Goal: Information Seeking & Learning: Learn about a topic

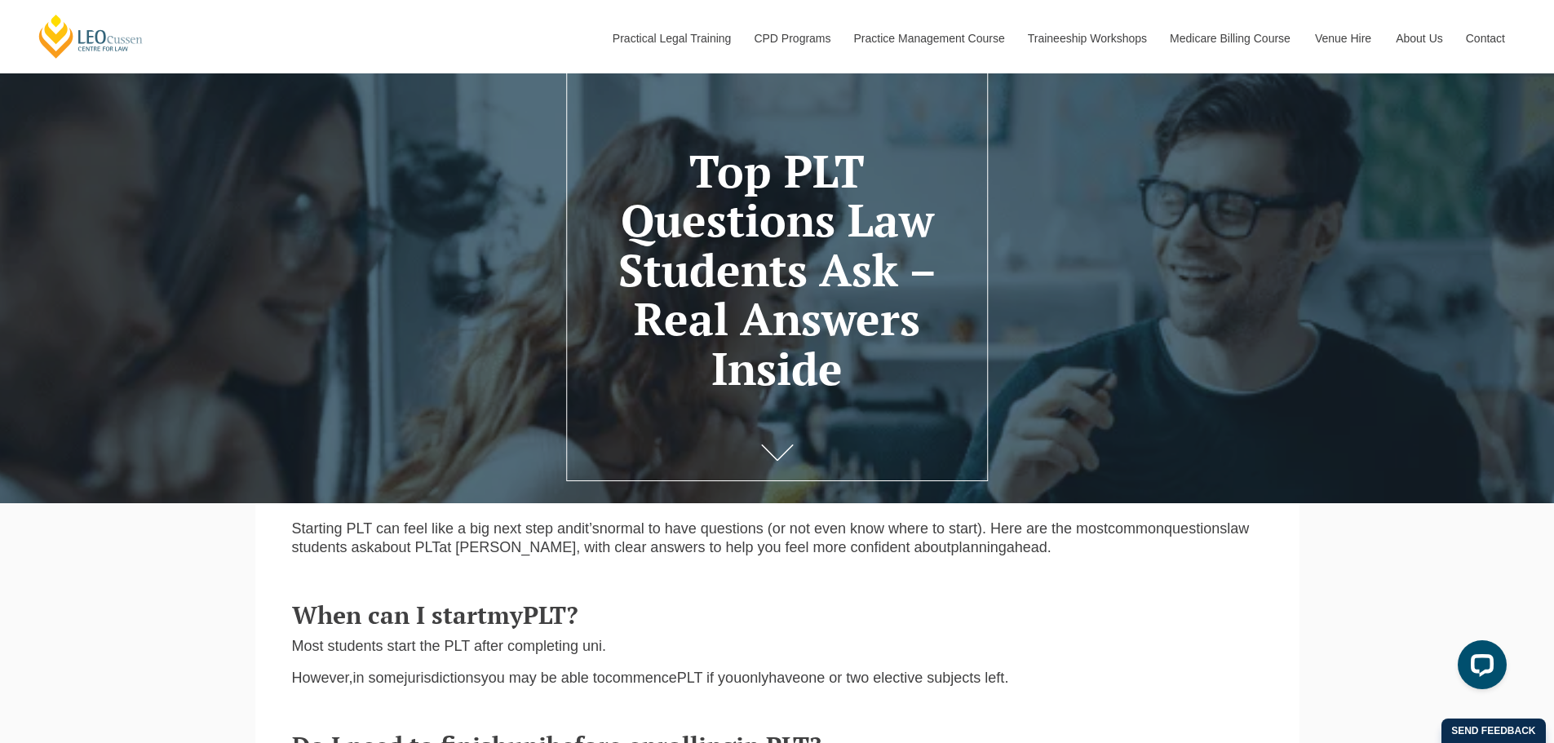
scroll to position [72, 0]
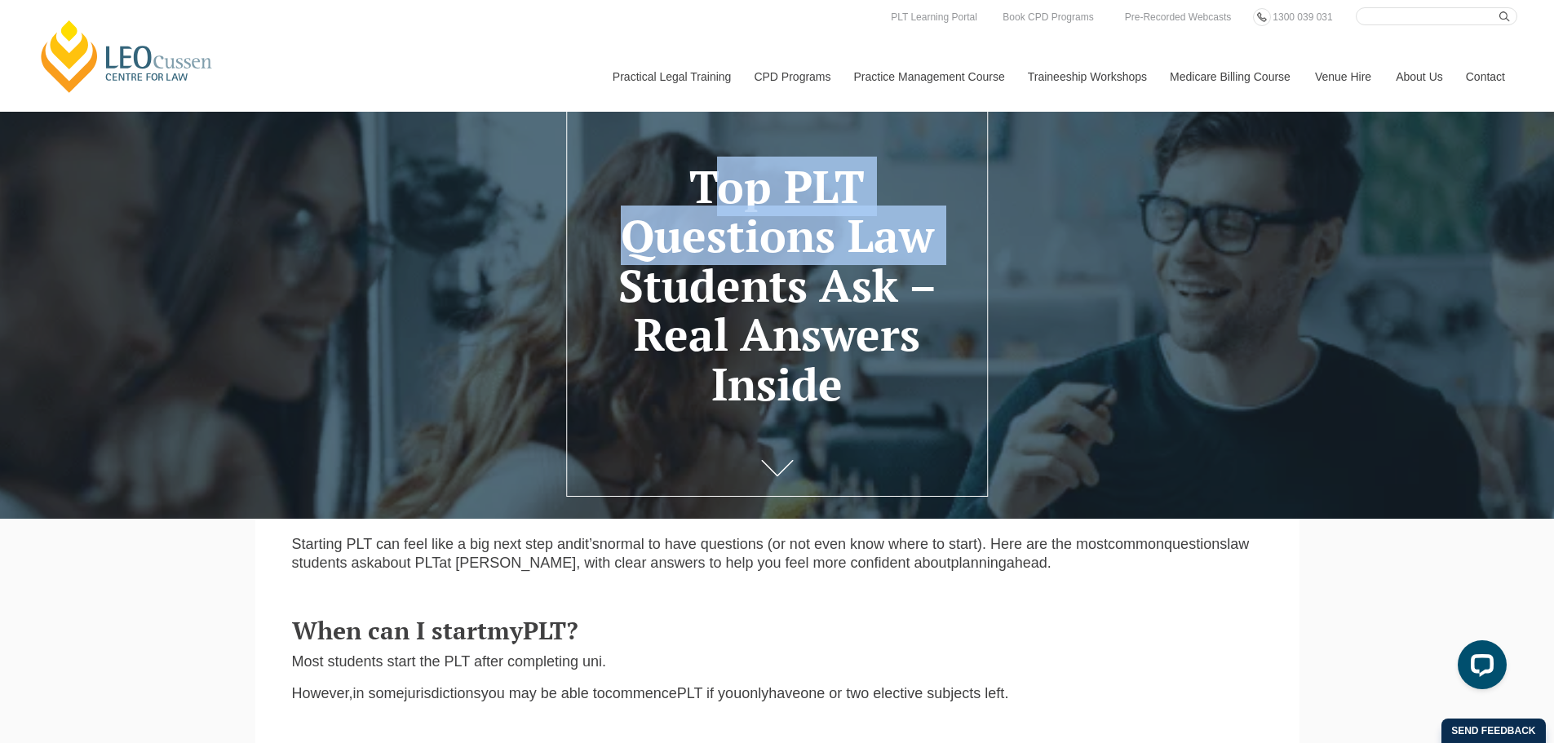
drag, startPoint x: 941, startPoint y: 244, endPoint x: 612, endPoint y: 192, distance: 333.6
click at [612, 192] on h1 "Top PLT Questions Law Students Ask – Real Answers Inside" at bounding box center [776, 285] width 373 height 247
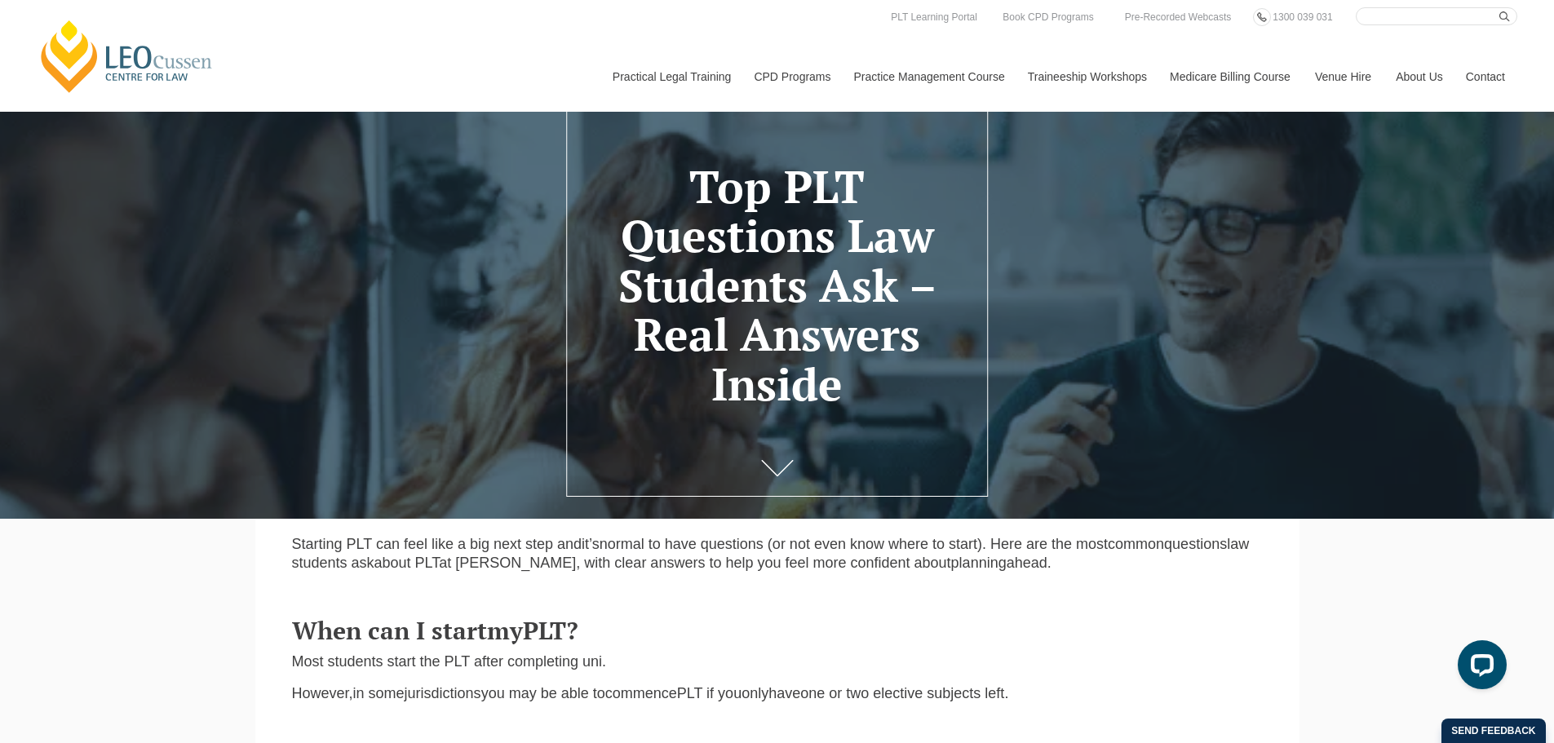
click at [826, 571] on span ", with clear answers to help you feel more confident about" at bounding box center [763, 563] width 374 height 16
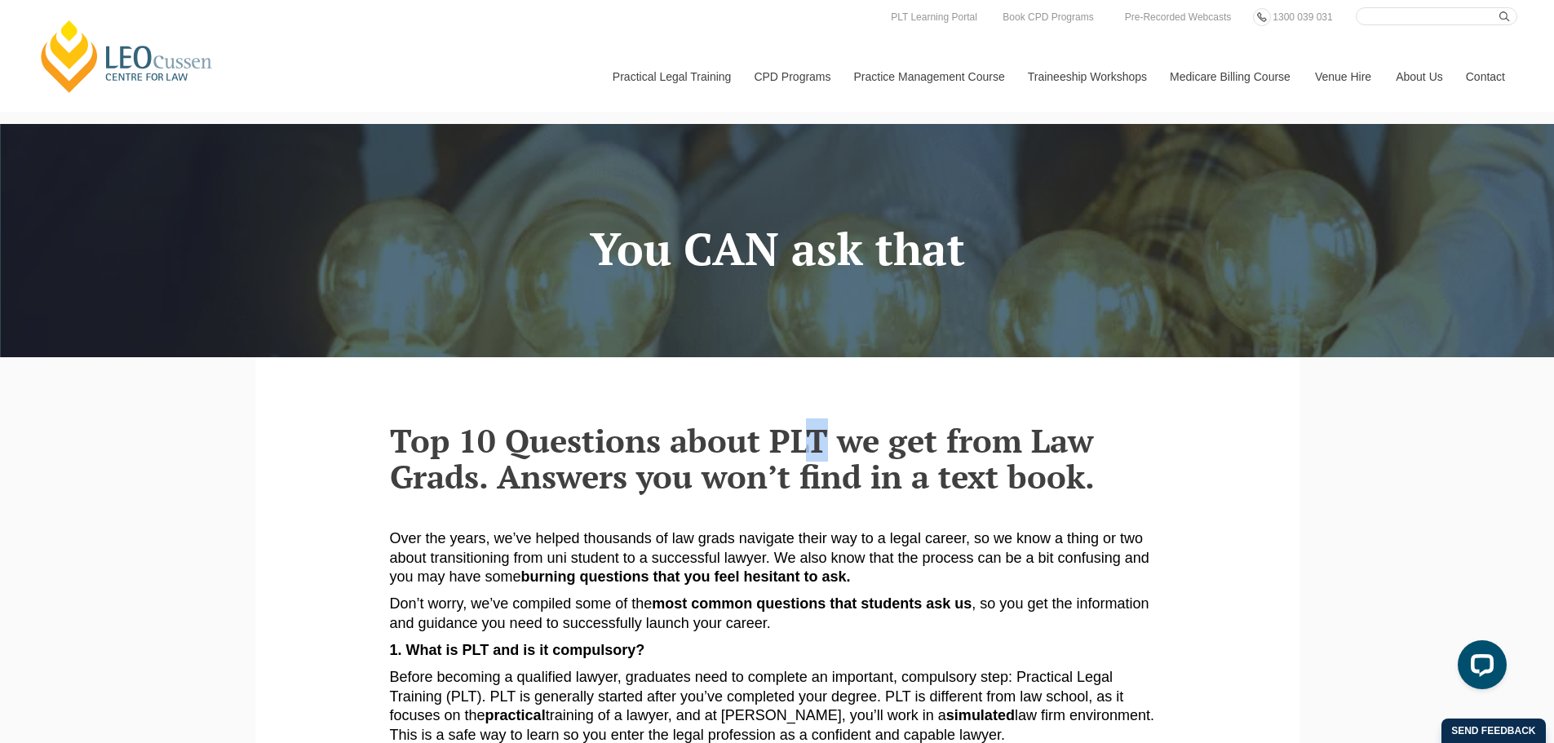
click at [807, 451] on strong "Top 10 Questions about PLT we get from Law Grads. Answers you won’t find in a t…" at bounding box center [742, 457] width 705 height 79
click at [841, 456] on strong "Top 10 Questions about PLT we get from Law Grads. Answers you won’t find in a t…" at bounding box center [742, 457] width 705 height 79
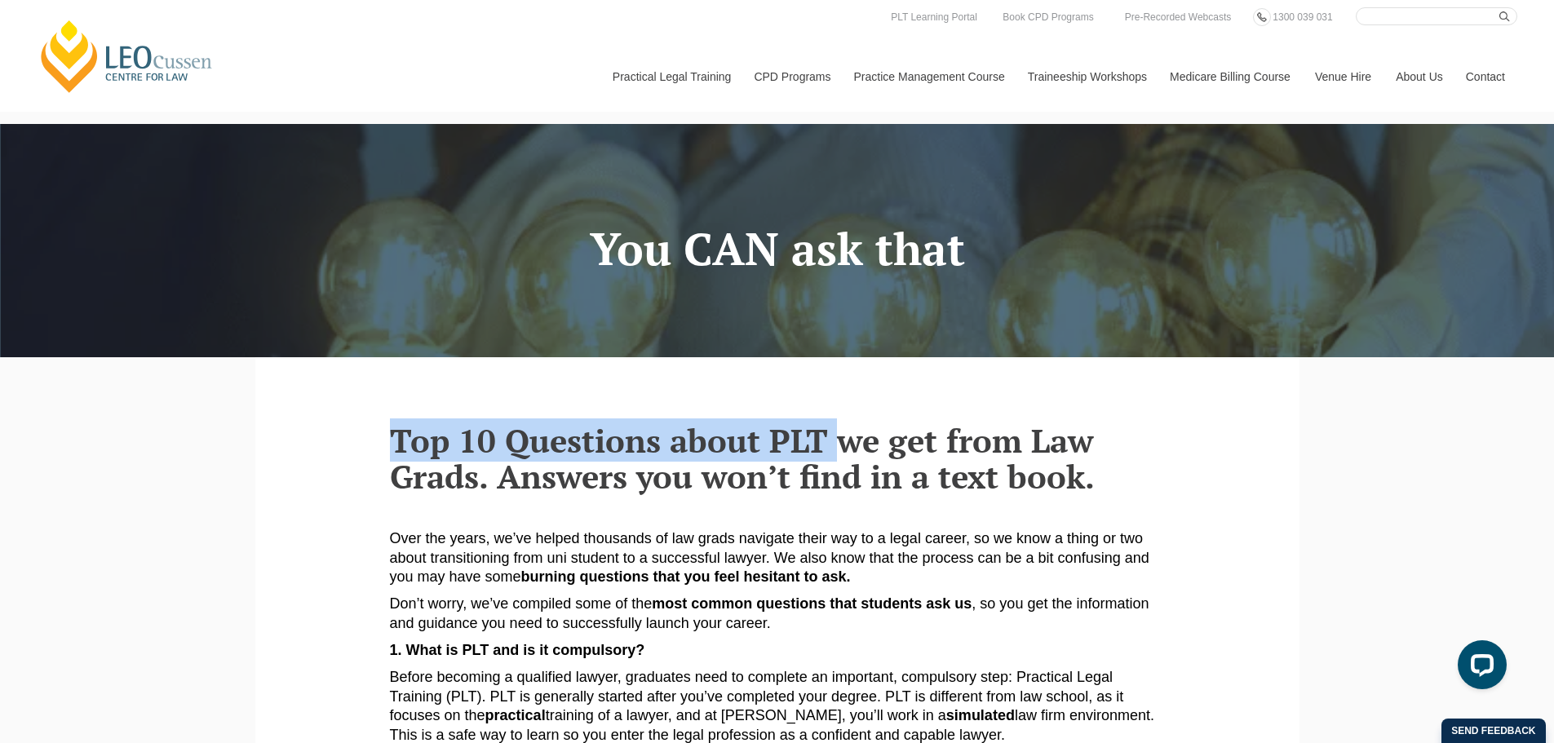
drag, startPoint x: 833, startPoint y: 449, endPoint x: 347, endPoint y: 416, distance: 487.1
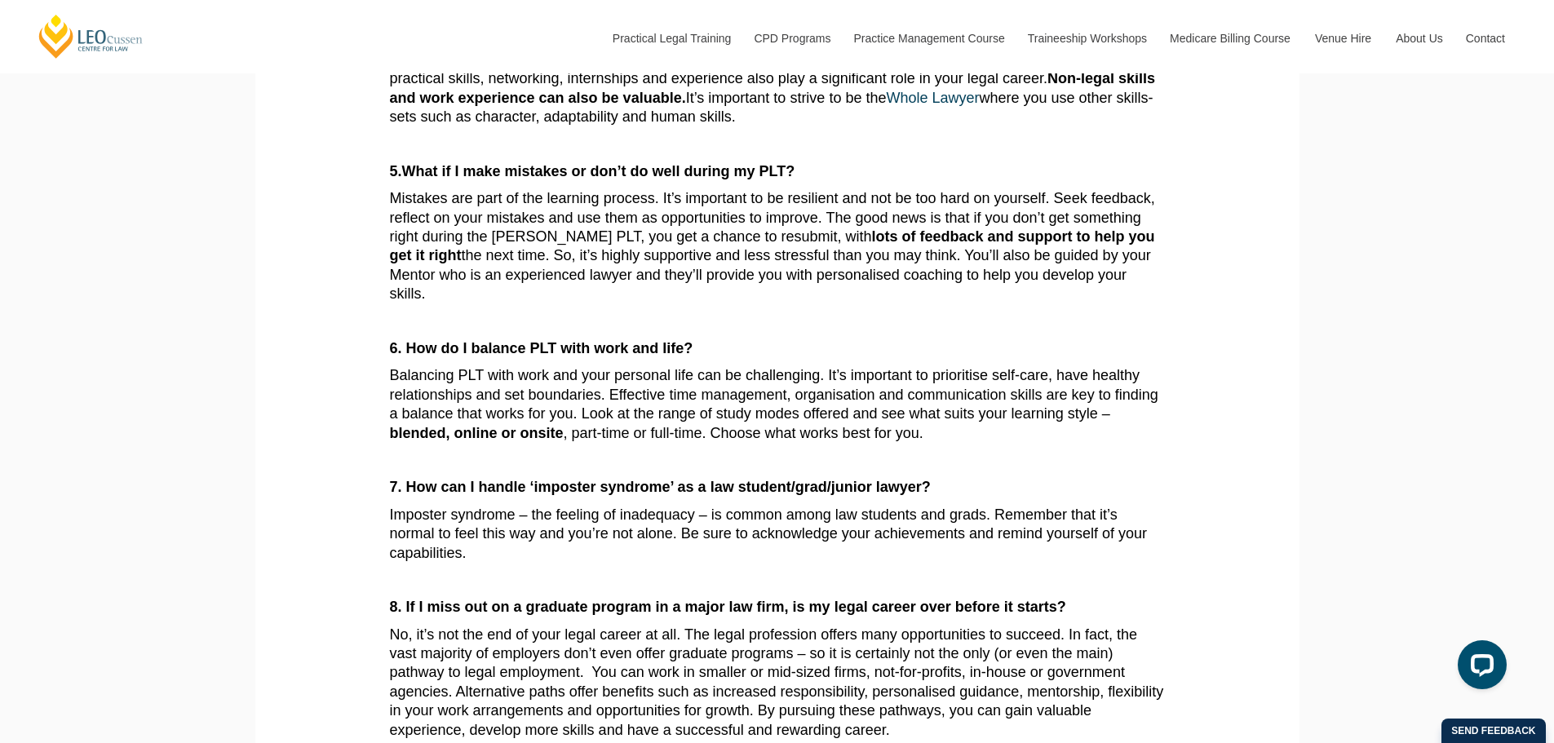
scroll to position [1087, 0]
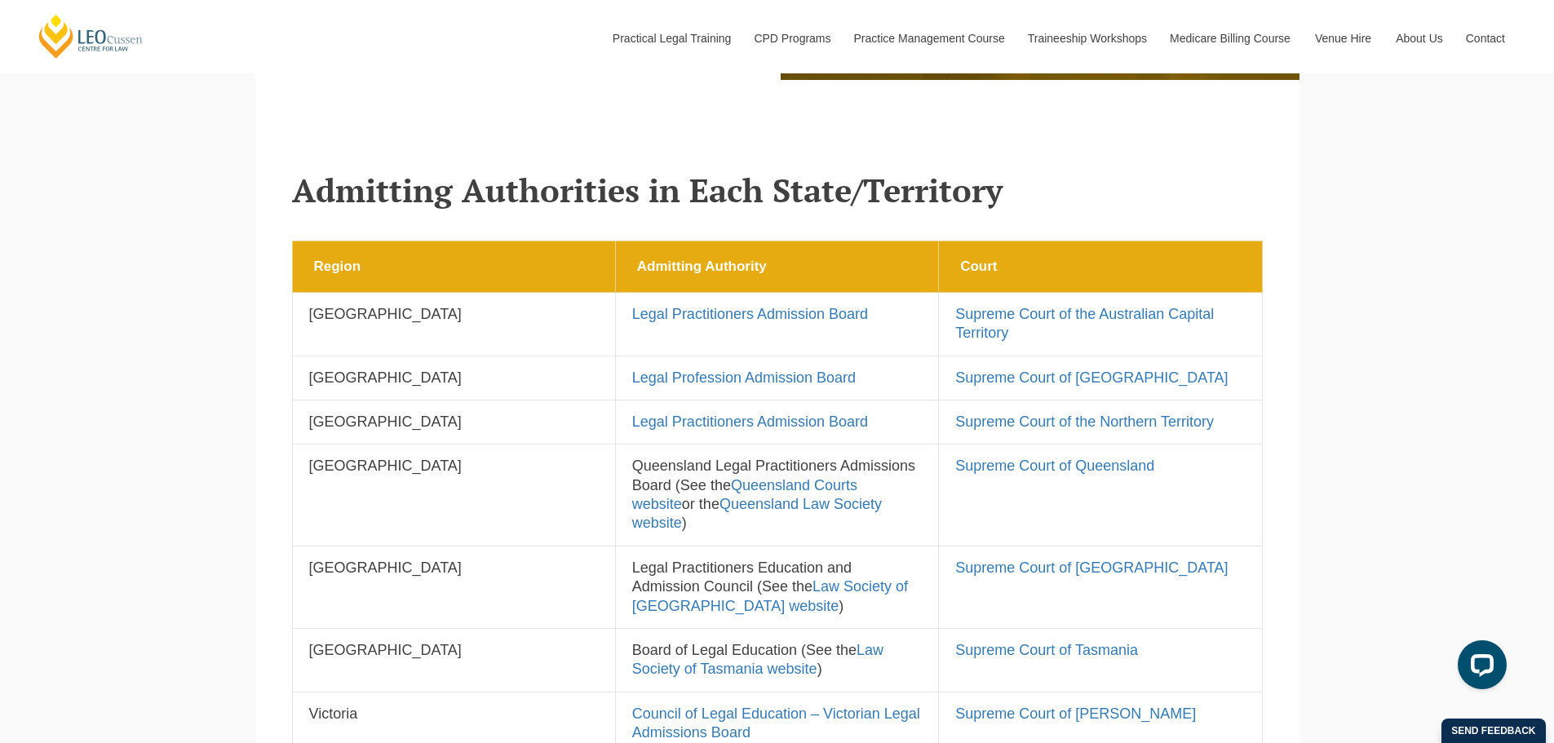
scroll to position [1087, 0]
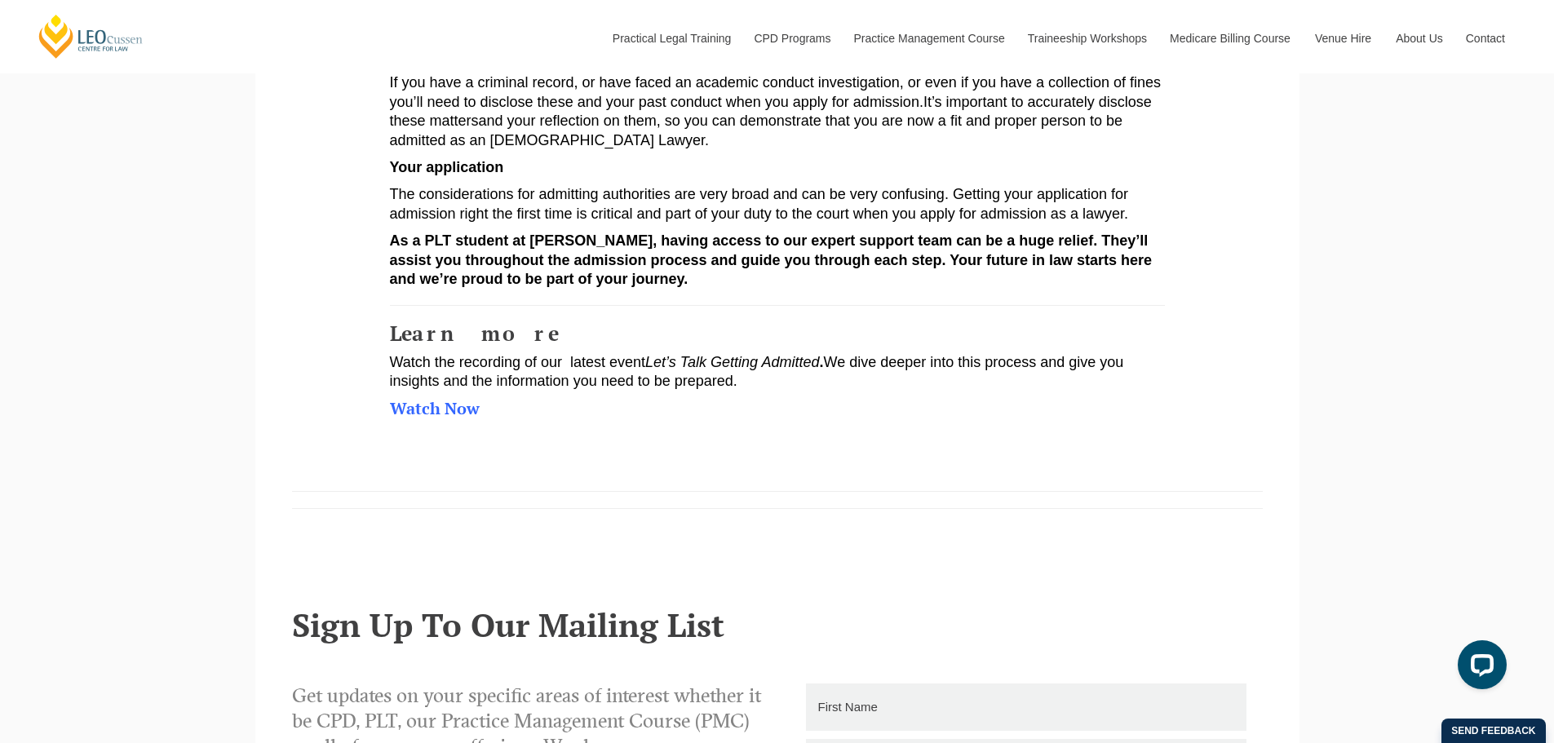
scroll to position [1253, 0]
